Goal: Navigation & Orientation: Find specific page/section

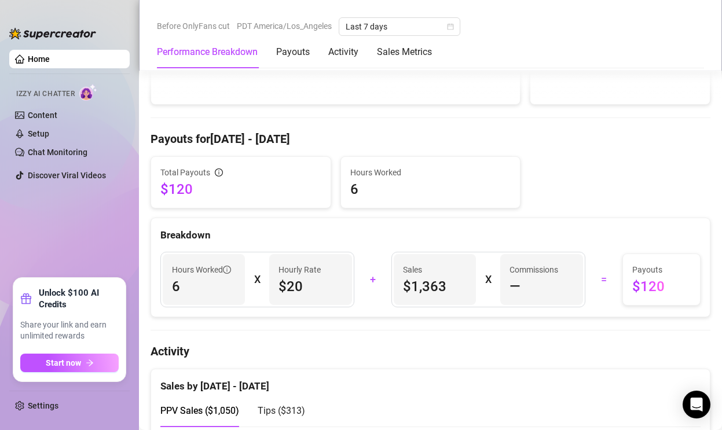
scroll to position [306, 0]
